Goal: Complete application form

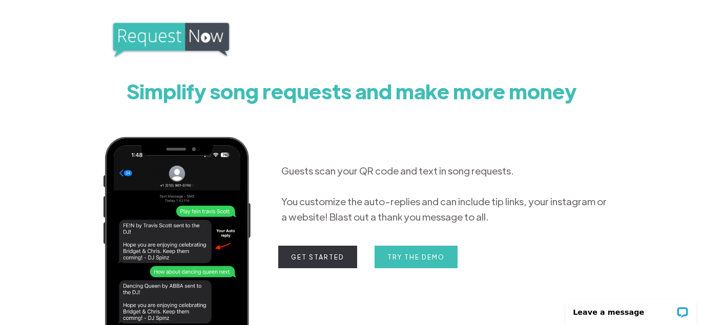
click at [330, 265] on link "Get Started" at bounding box center [317, 257] width 79 height 23
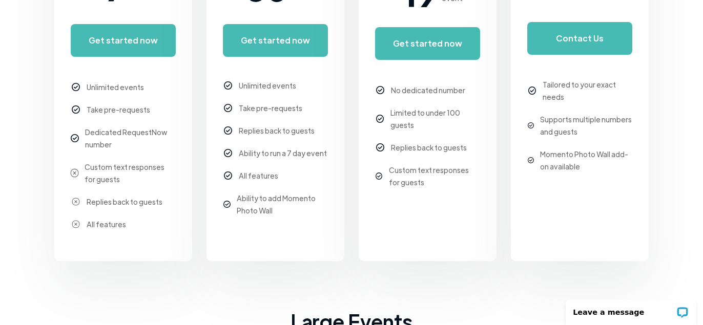
scroll to position [205, 0]
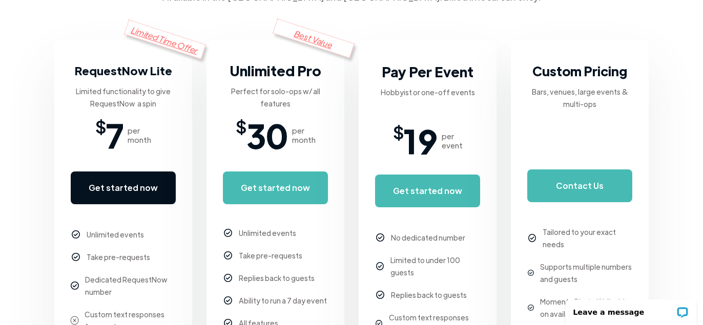
click at [136, 193] on link "Get started now" at bounding box center [123, 188] width 105 height 33
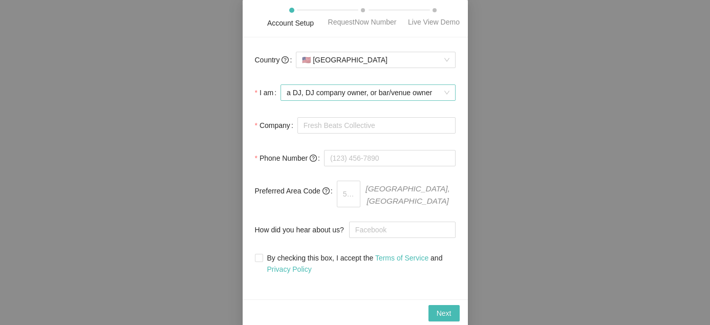
click at [396, 93] on span "a DJ, DJ company owner, or bar/venue owner" at bounding box center [368, 92] width 162 height 15
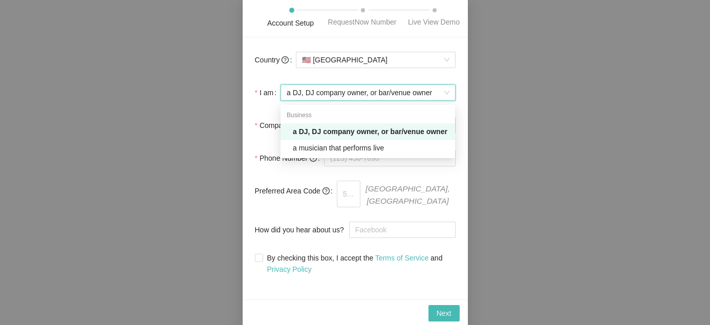
click at [394, 95] on span "a DJ, DJ company owner, or bar/venue owner" at bounding box center [368, 92] width 162 height 15
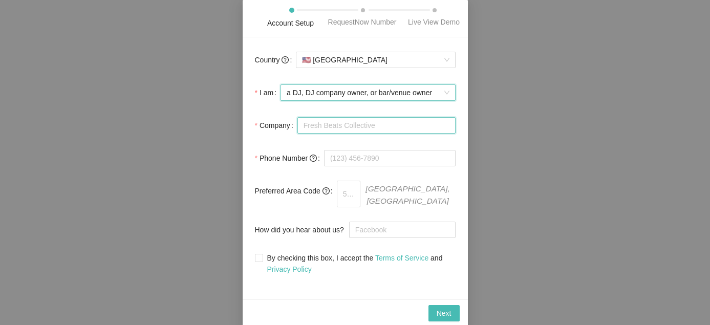
click at [347, 132] on input "Company" at bounding box center [376, 125] width 158 height 16
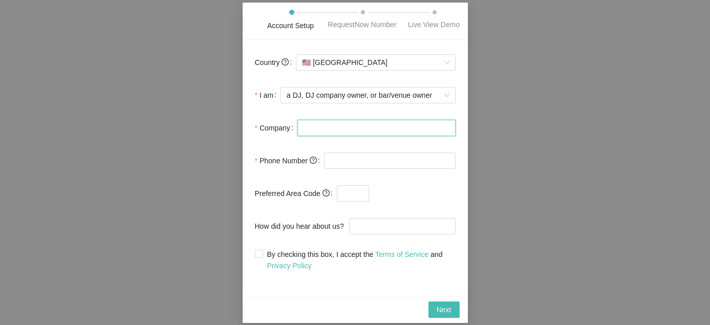
type input "Inferno Collective"
click at [363, 161] on input "tel" at bounding box center [390, 161] width 132 height 16
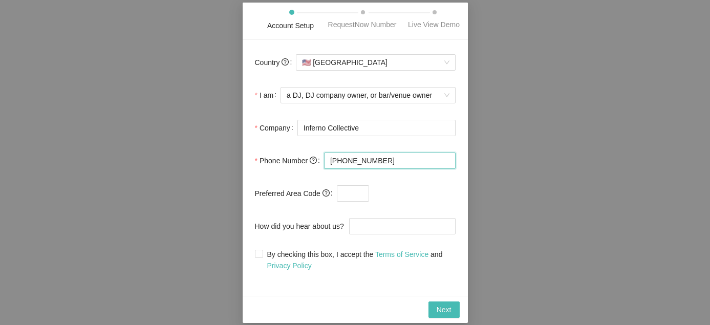
type input "(502) 437-7092"
type input "502"
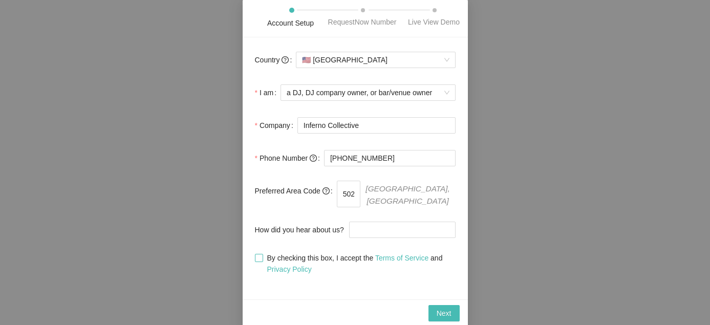
click at [341, 255] on span "By checking this box, I accept the Terms of Service and Privacy Policy" at bounding box center [359, 263] width 193 height 23
click at [262, 255] on input "By checking this box, I accept the Terms of Service and Privacy Policy" at bounding box center [258, 257] width 7 height 7
checkbox input "true"
click at [438, 308] on span "Next" at bounding box center [444, 313] width 15 height 11
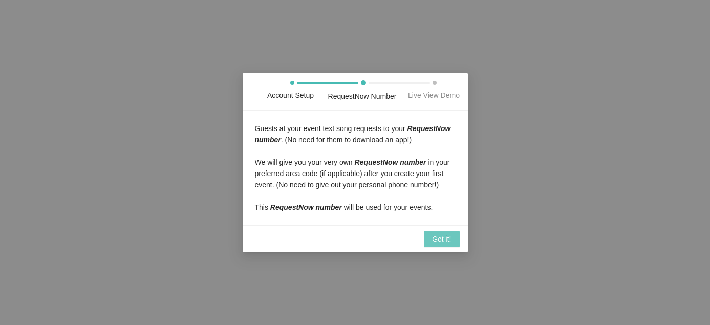
click at [442, 240] on span "Got it!" at bounding box center [441, 238] width 19 height 11
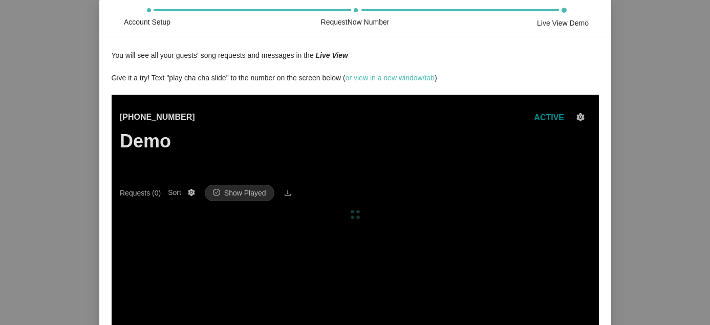
drag, startPoint x: 66, startPoint y: 130, endPoint x: 74, endPoint y: 129, distance: 8.3
click at [66, 130] on div "Account Setup RequestNow Number Live View Demo You will see all your guests' so…" at bounding box center [355, 162] width 710 height 325
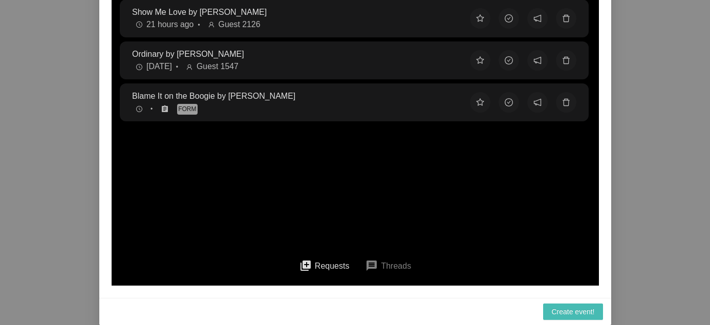
scroll to position [85, 0]
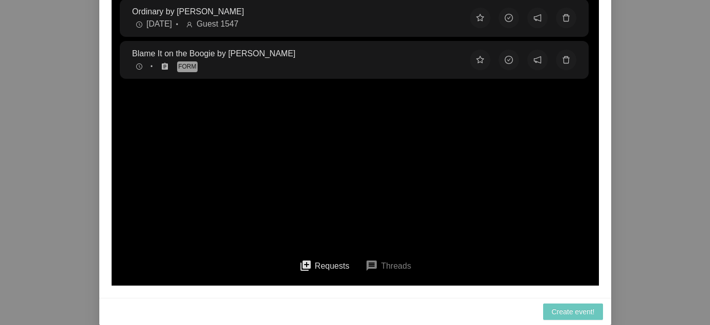
click at [562, 306] on button "Create event!" at bounding box center [572, 312] width 59 height 16
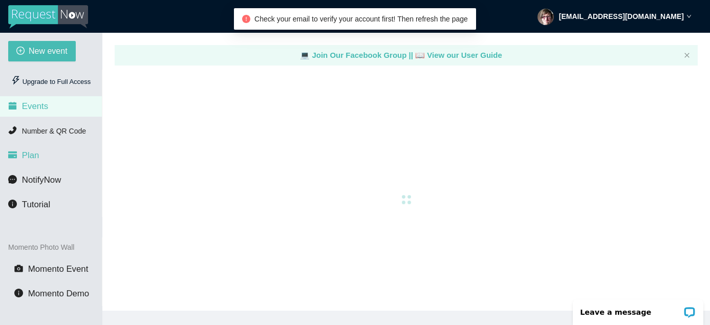
click at [40, 150] on li "Plan" at bounding box center [51, 155] width 102 height 20
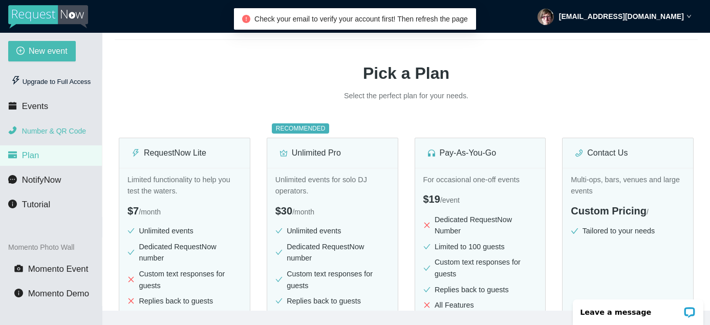
scroll to position [51, 0]
